Goal: Find specific page/section: Find contact information

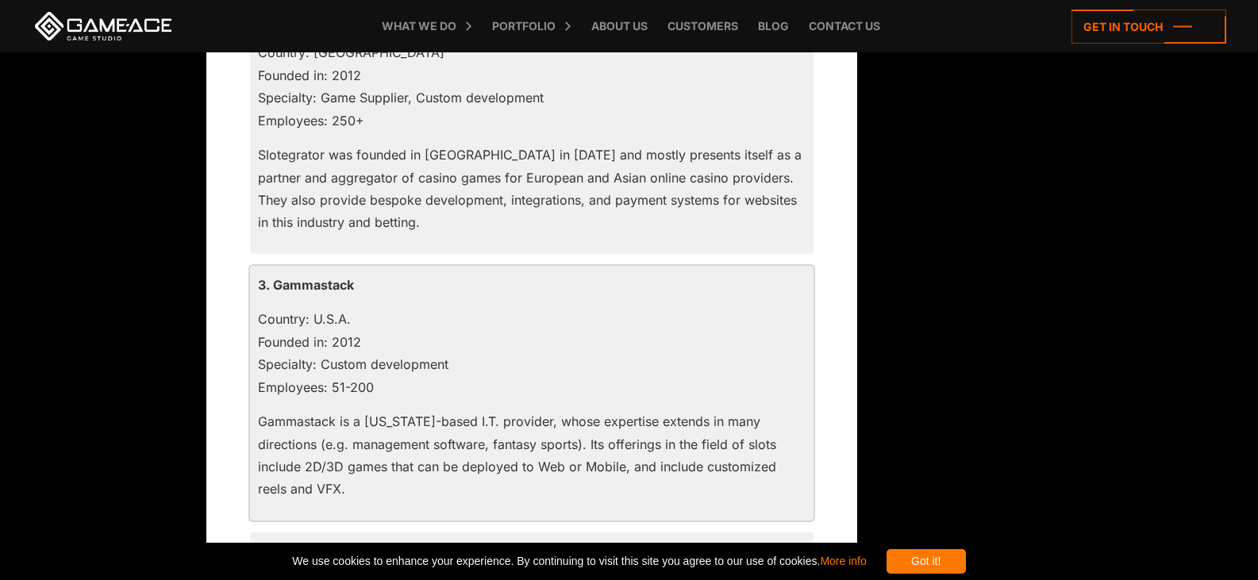
scroll to position [1825, 0]
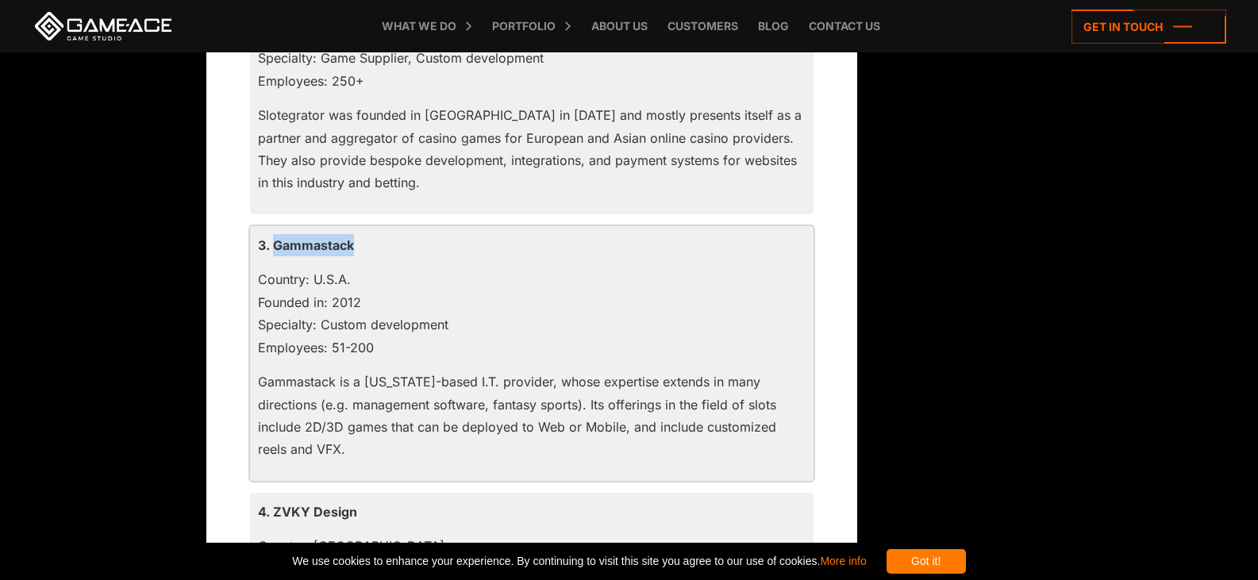
drag, startPoint x: 358, startPoint y: 241, endPoint x: 275, endPoint y: 240, distance: 82.5
click at [275, 240] on p "3. Gammastack" at bounding box center [531, 245] width 547 height 22
copy p "Gammastack"
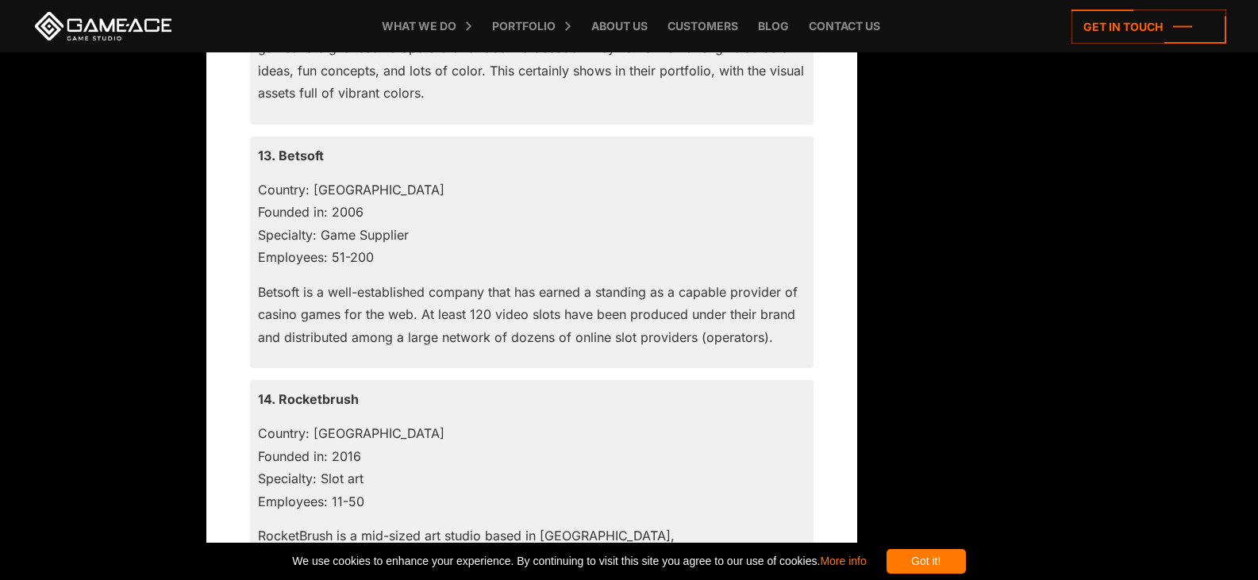
scroll to position [4443, 0]
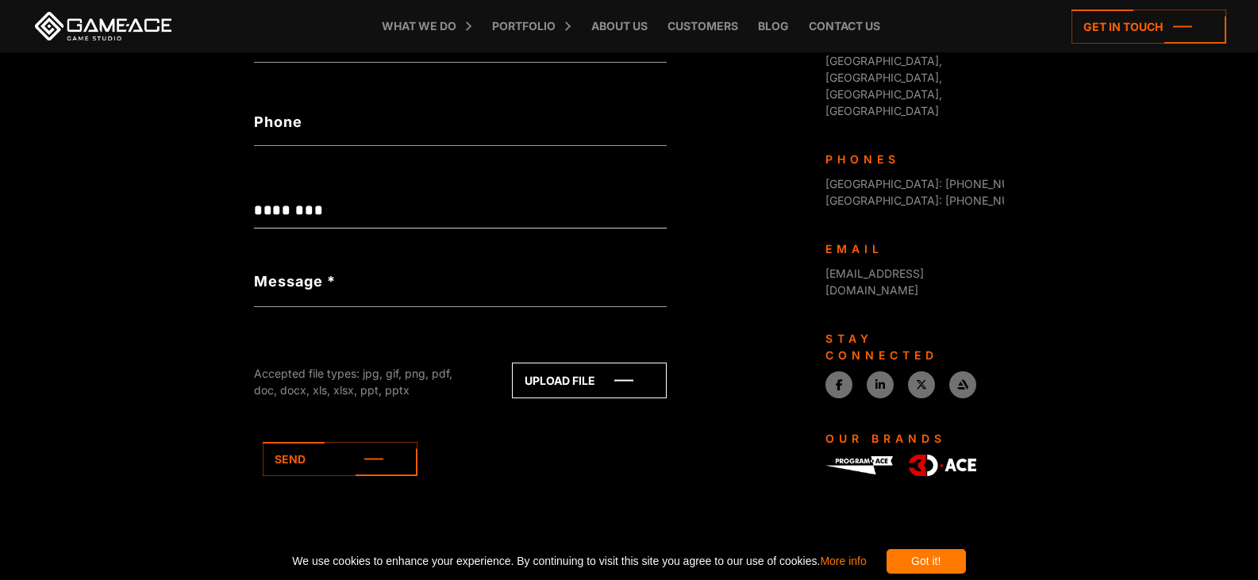
scroll to position [567, 0]
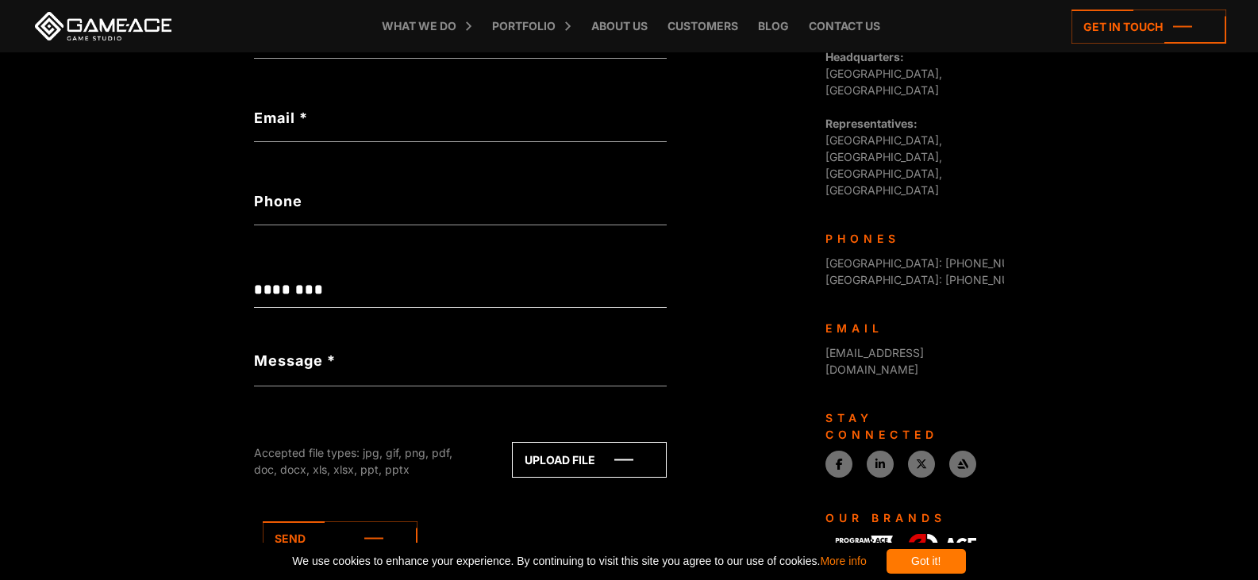
click at [873, 536] on img at bounding box center [858, 545] width 67 height 18
